Goal: Information Seeking & Learning: Learn about a topic

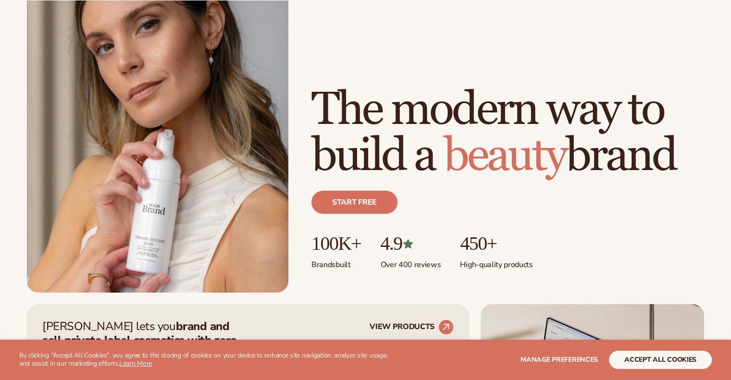
scroll to position [96, 0]
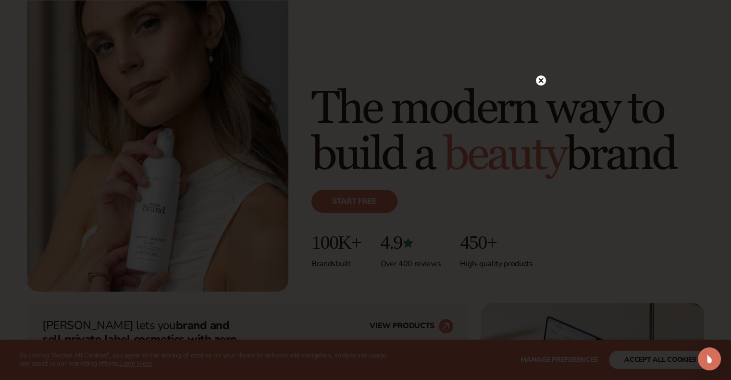
click at [542, 81] on icon at bounding box center [541, 80] width 5 height 5
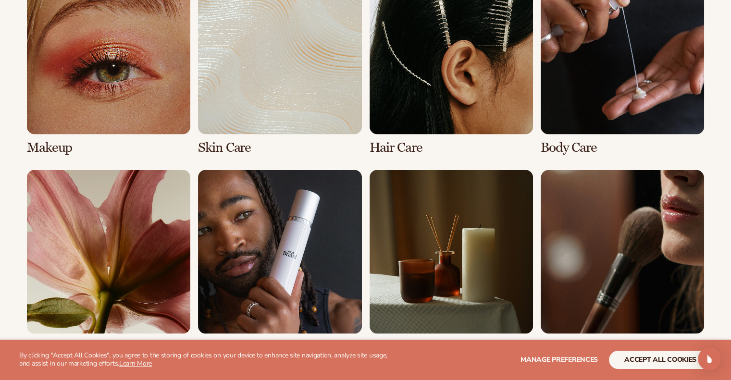
scroll to position [1924, 0]
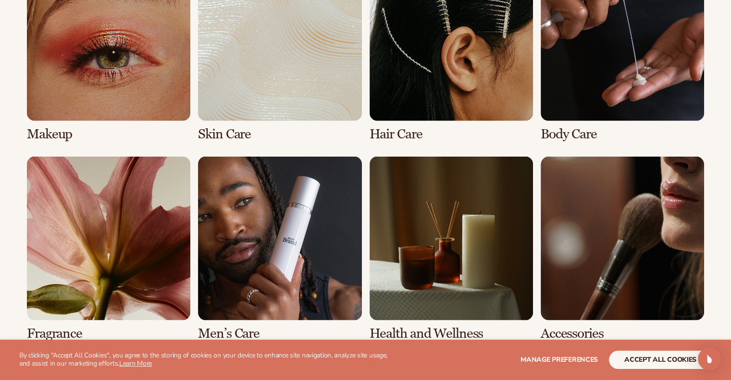
click at [52, 132] on link "1 / 8" at bounding box center [109, 49] width 164 height 184
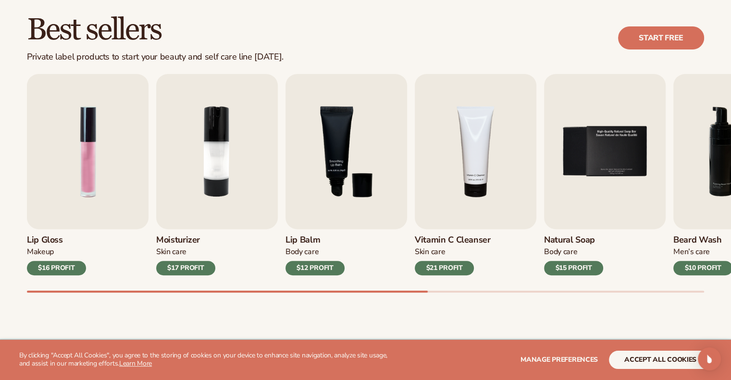
scroll to position [337, 0]
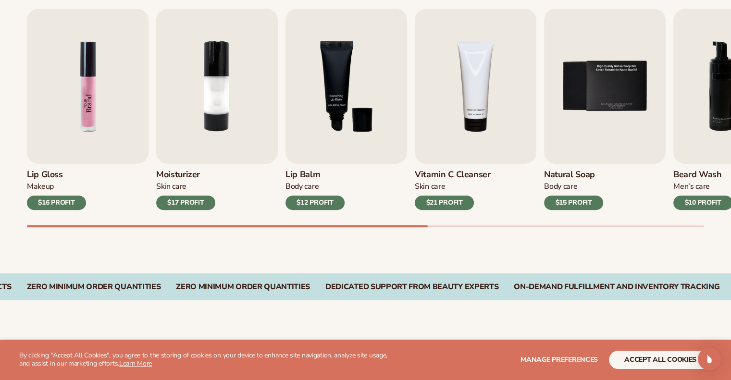
click at [81, 151] on img "1 / 9" at bounding box center [88, 86] width 122 height 155
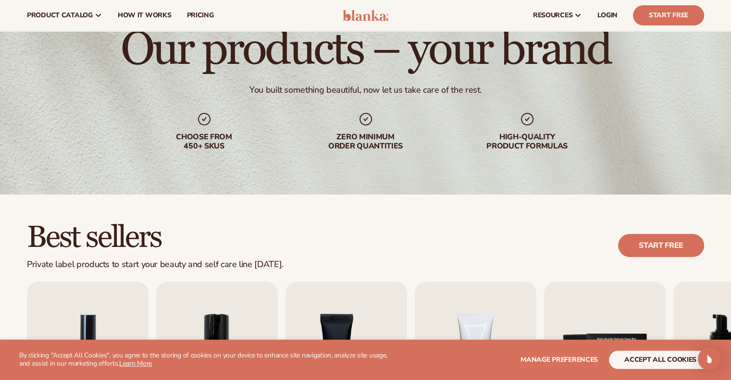
scroll to position [0, 0]
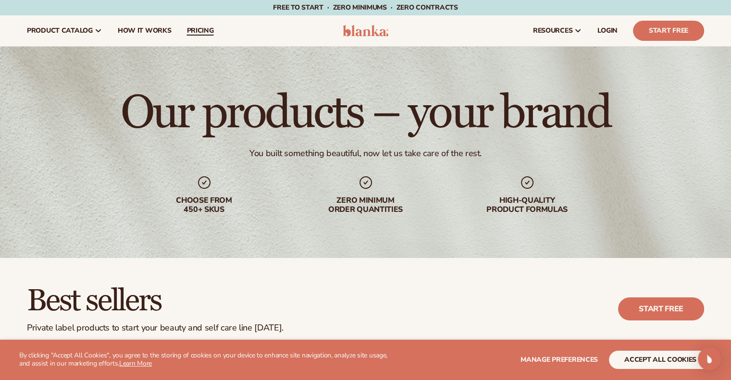
click at [201, 29] on span "pricing" at bounding box center [200, 31] width 27 height 8
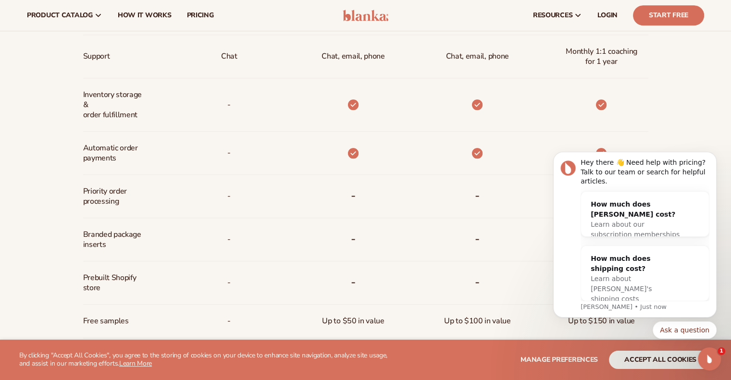
scroll to position [529, 0]
